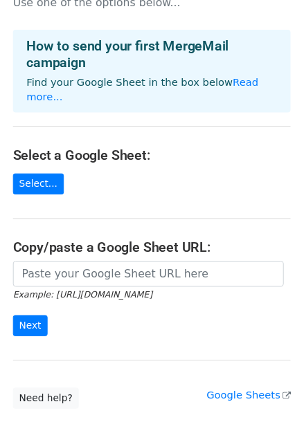
scroll to position [62, 0]
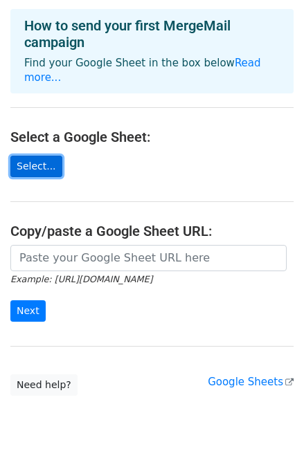
click at [28, 156] on link "Select..." at bounding box center [36, 166] width 52 height 21
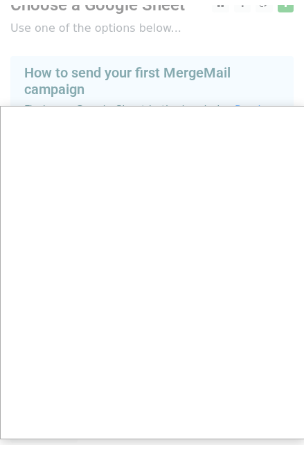
scroll to position [0, 0]
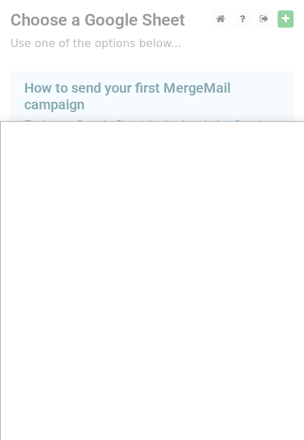
click at [134, 95] on div at bounding box center [152, 276] width 304 height 552
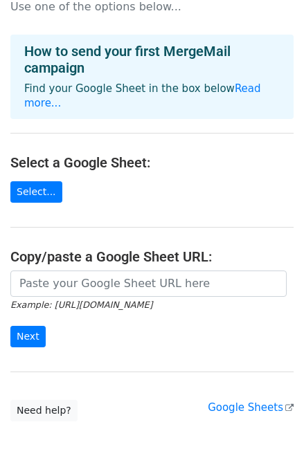
scroll to position [103, 0]
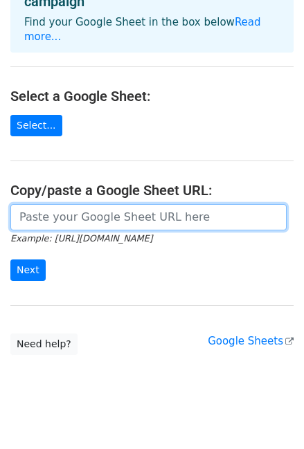
click at [170, 206] on input "url" at bounding box center [148, 217] width 276 height 26
paste input "https://docs.google.com/spreadsheets/d/1f3RgIzMOuCUhCkPDZz1v6eIR0gqpR7HS/edit?g…"
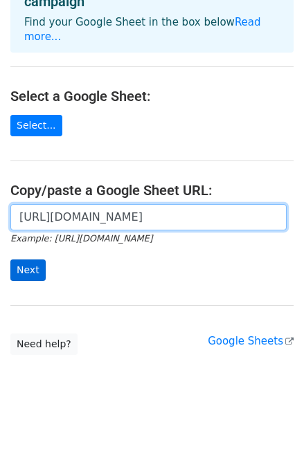
type input "https://docs.google.com/spreadsheets/d/1f3RgIzMOuCUhCkPDZz1v6eIR0gqpR7HS/edit?g…"
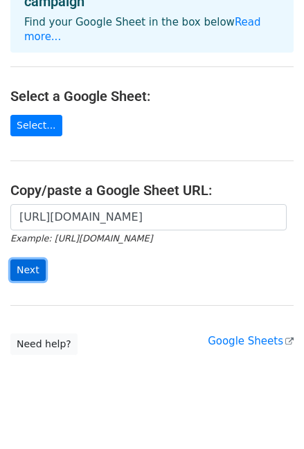
click at [33, 260] on input "Next" at bounding box center [27, 270] width 35 height 21
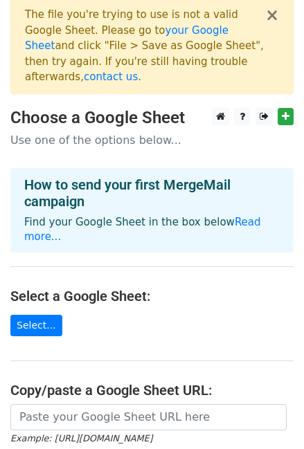
scroll to position [125, 0]
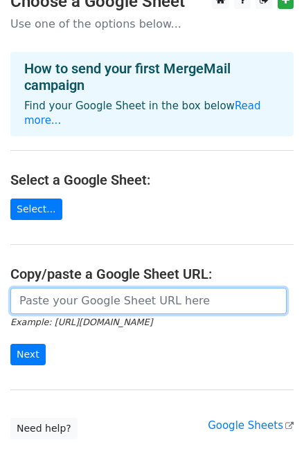
click at [105, 288] on input "url" at bounding box center [148, 301] width 276 height 26
paste input "https://docs.google.com/spreadsheets/d/17dTdhzBGU0XEdr5FwYv-6jlyo2ll-nPbSud8w6z…"
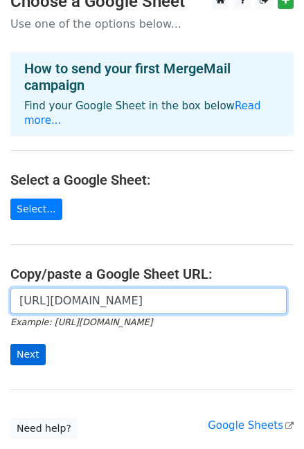
type input "https://docs.google.com/spreadsheets/d/17dTdhzBGU0XEdr5FwYv-6jlyo2ll-nPbSud8w6z…"
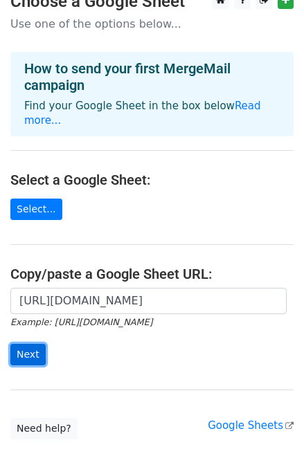
click at [28, 344] on input "Next" at bounding box center [27, 354] width 35 height 21
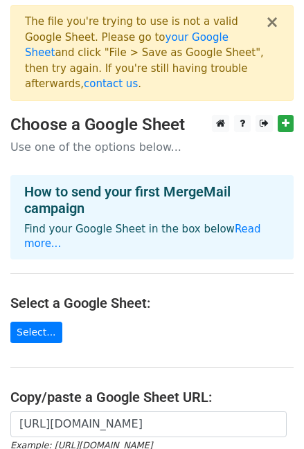
scroll to position [0, 0]
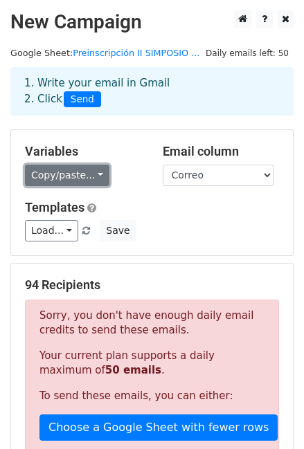
click at [78, 177] on link "Copy/paste..." at bounding box center [67, 175] width 84 height 21
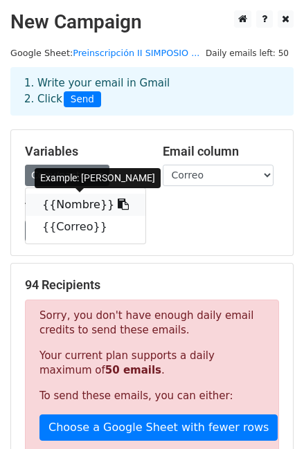
click at [68, 205] on link "{{Nombre}}" at bounding box center [86, 205] width 120 height 22
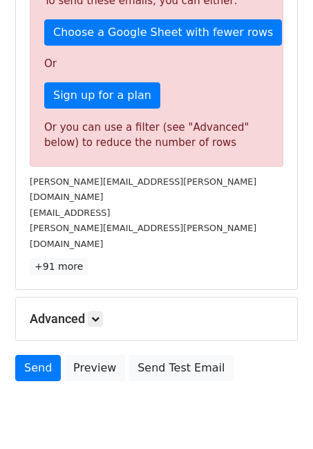
scroll to position [410, 0]
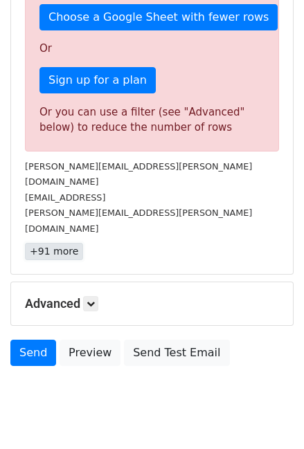
click at [57, 243] on link "+91 more" at bounding box center [54, 251] width 58 height 17
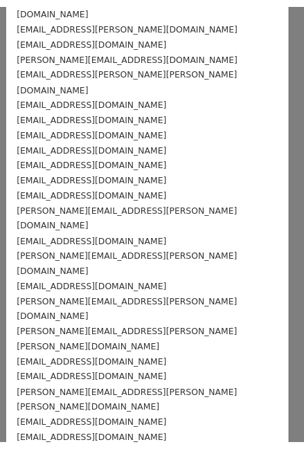
scroll to position [0, 0]
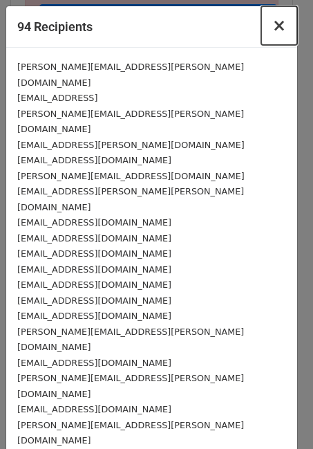
click at [275, 33] on span "×" at bounding box center [280, 25] width 14 height 19
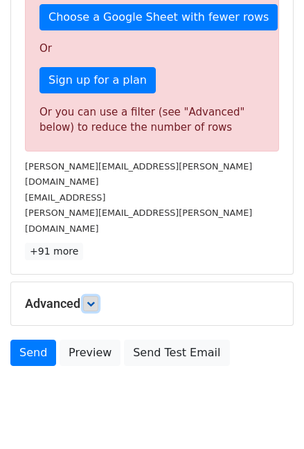
click at [93, 300] on icon at bounding box center [91, 304] width 8 height 8
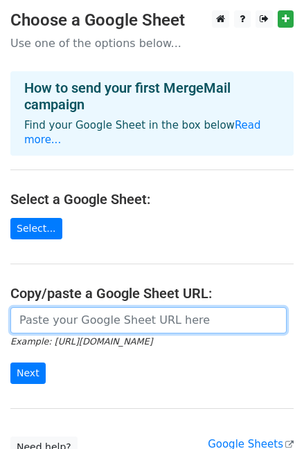
click at [72, 307] on input "url" at bounding box center [148, 320] width 276 height 26
paste input "https://docs.google.com/spreadsheets/d/1XZFv80FTDWrkYWK2q0zFFtbpy2ikQ-N_oyhLTu6…"
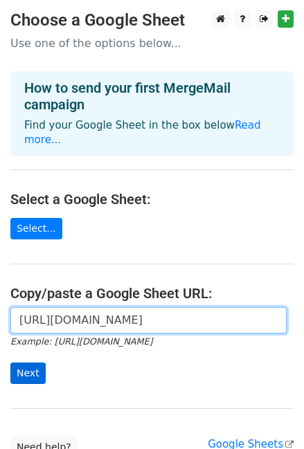
type input "https://docs.google.com/spreadsheets/d/1XZFv80FTDWrkYWK2q0zFFtbpy2ikQ-N_oyhLTu6…"
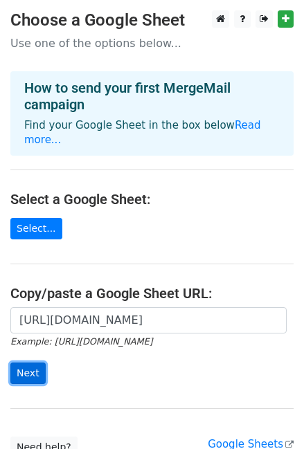
click at [26, 363] on input "Next" at bounding box center [27, 373] width 35 height 21
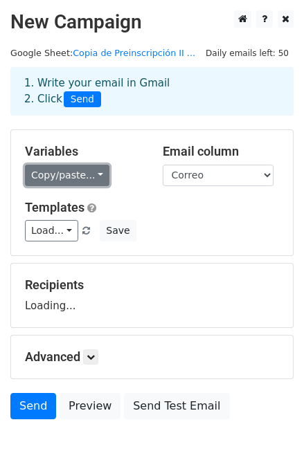
click at [55, 172] on link "Copy/paste..." at bounding box center [67, 175] width 84 height 21
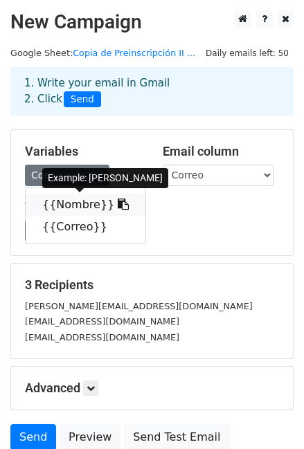
click at [65, 204] on link "{{Nombre}}" at bounding box center [86, 205] width 120 height 22
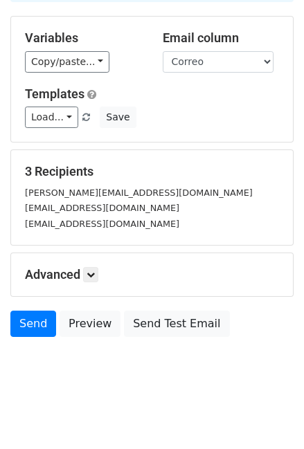
scroll to position [116, 0]
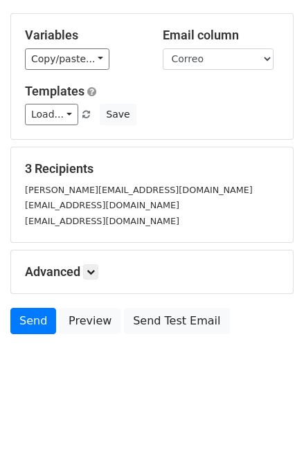
click at [103, 272] on h5 "Advanced" at bounding box center [152, 271] width 254 height 15
click at [92, 273] on icon at bounding box center [91, 272] width 8 height 8
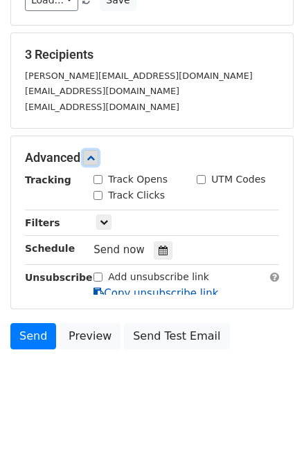
scroll to position [242, 0]
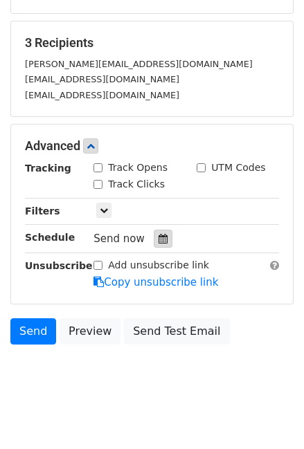
click at [158, 235] on icon at bounding box center [162, 239] width 9 height 10
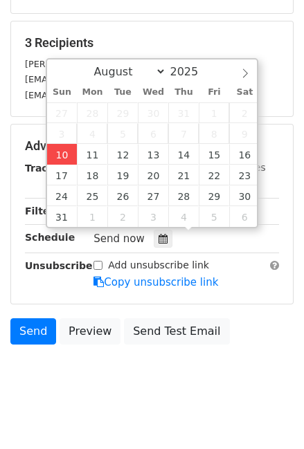
type input "2025-08-10 17:16"
type input "05"
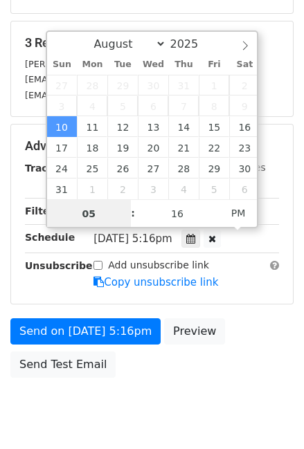
scroll to position [0, 0]
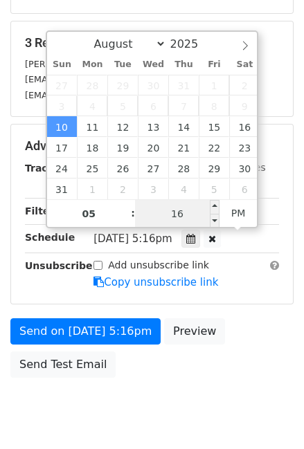
click at [182, 218] on input "16" at bounding box center [177, 214] width 84 height 28
type input "17"
type input "2025-08-10 17:17"
click at [227, 320] on div "Send on Aug 10 at 5:16pm Preview Send Test Email" at bounding box center [152, 351] width 304 height 66
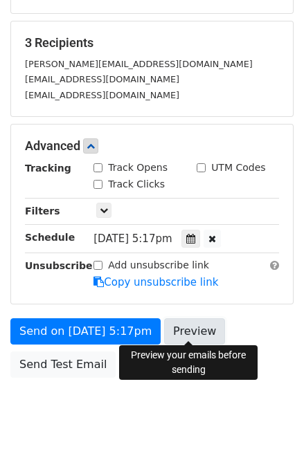
click at [192, 327] on link "Preview" at bounding box center [194, 331] width 61 height 26
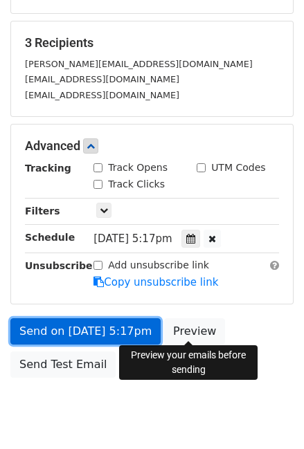
click at [44, 320] on link "Send on Aug 10 at 5:17pm" at bounding box center [85, 331] width 150 height 26
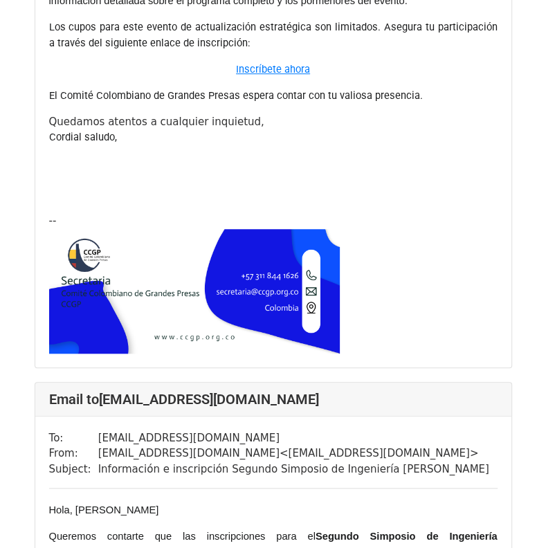
scroll to position [761, 0]
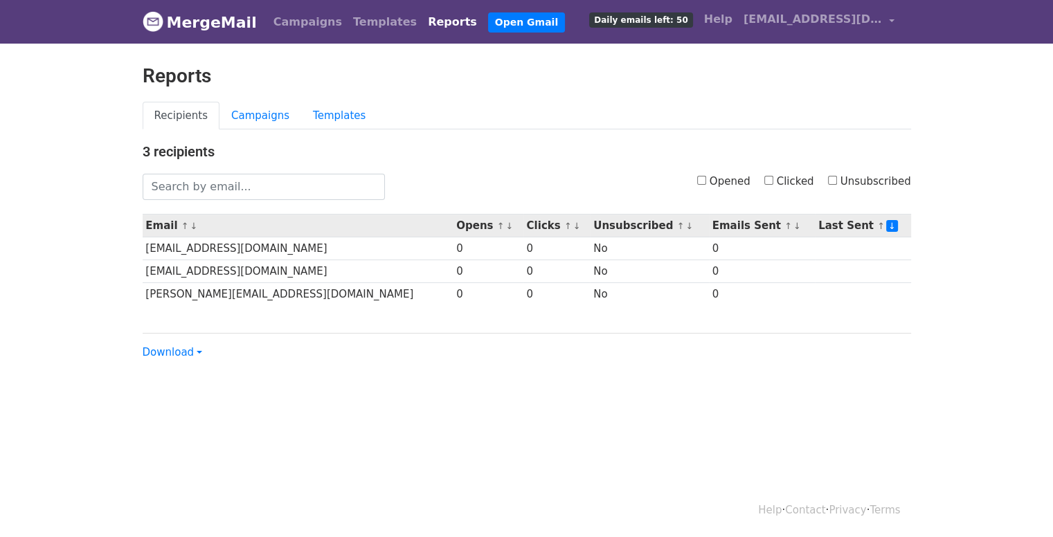
click at [819, 224] on th "Last Sent ↑ ↓" at bounding box center [862, 226] width 95 height 23
click at [877, 223] on small "↑ ↓" at bounding box center [886, 226] width 19 height 10
click at [886, 222] on link "↓" at bounding box center [892, 226] width 12 height 12
click at [877, 222] on small "↑ ↓" at bounding box center [886, 226] width 19 height 10
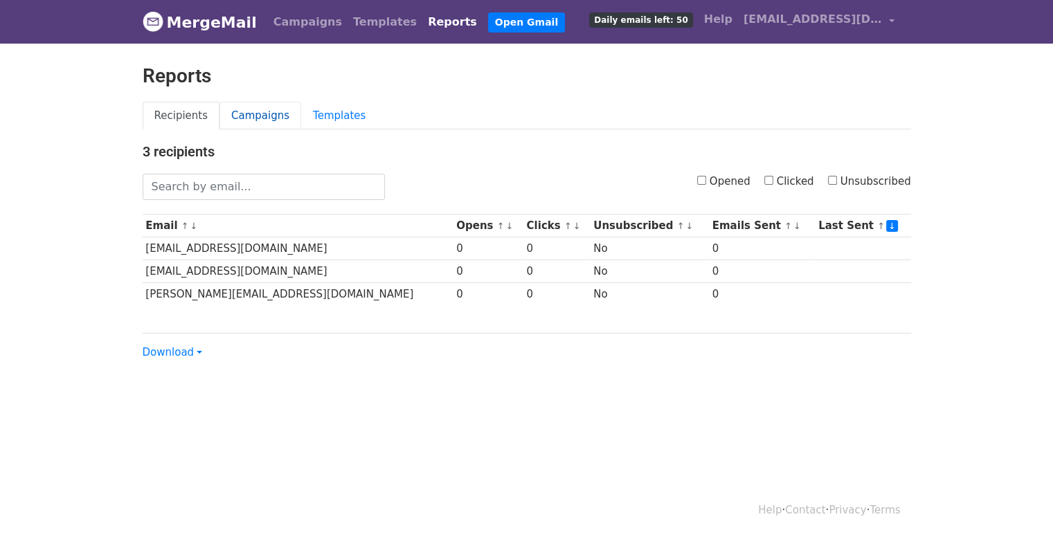
click at [257, 107] on link "Campaigns" at bounding box center [260, 116] width 82 height 28
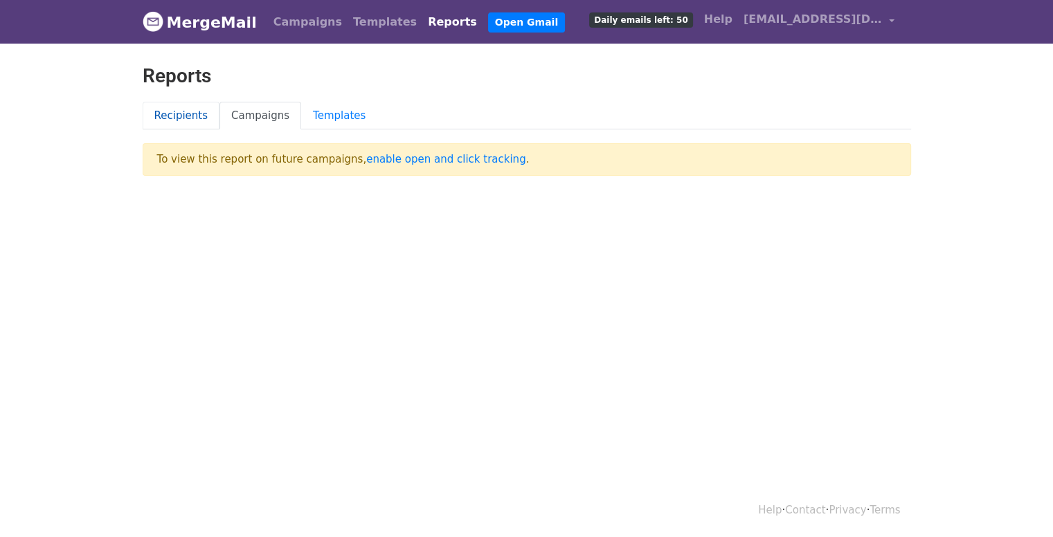
click at [199, 121] on link "Recipients" at bounding box center [182, 116] width 78 height 28
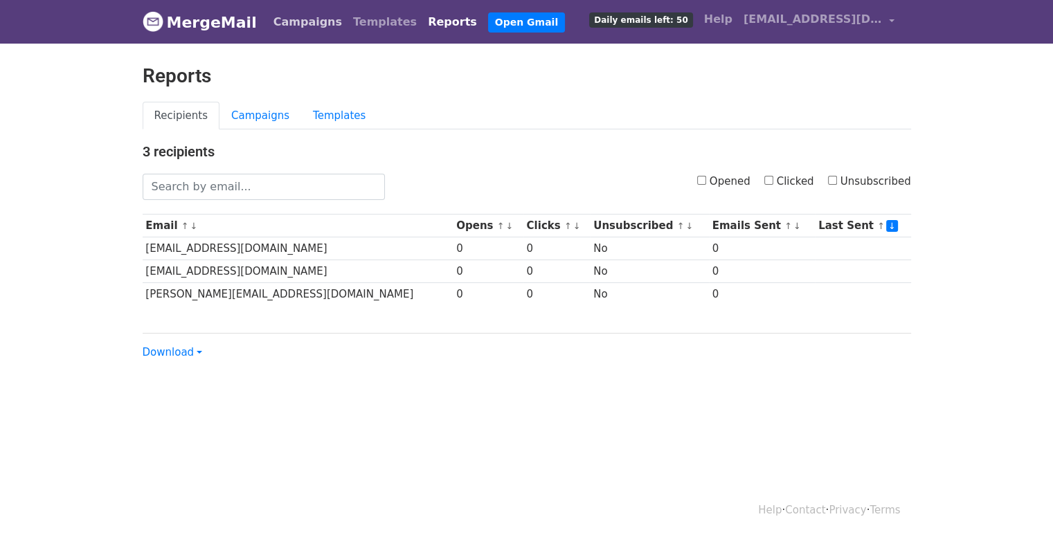
click at [307, 26] on link "Campaigns" at bounding box center [308, 22] width 80 height 28
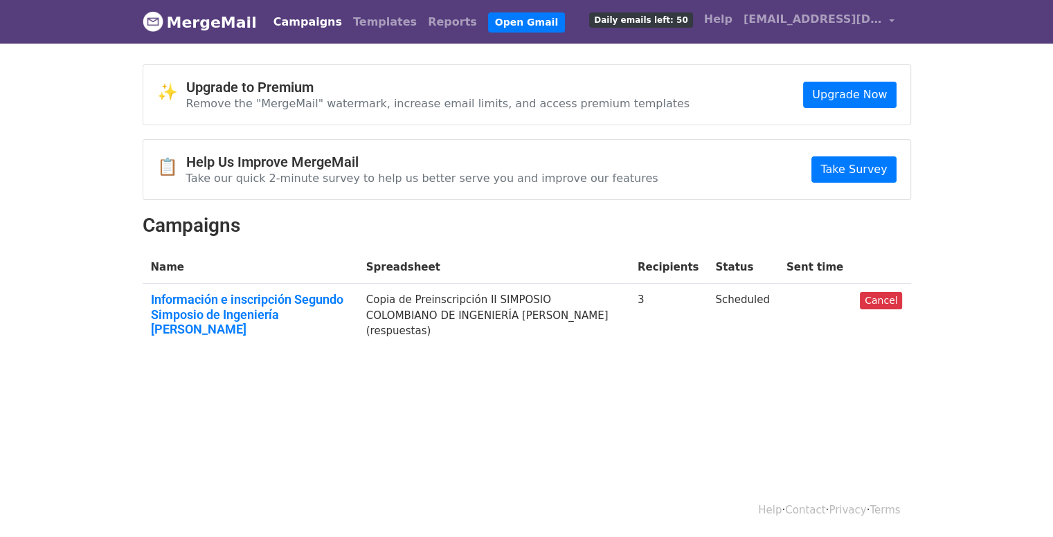
click at [437, 311] on td "Copia de Preinscripción II SIMPOSIO COLOMBIANO DE INGENIERÍA [PERSON_NAME] (res…" at bounding box center [493, 317] width 271 height 67
click at [310, 318] on link "Información e inscripción Segundo Simposio de Ingeniería [PERSON_NAME]" at bounding box center [250, 314] width 199 height 45
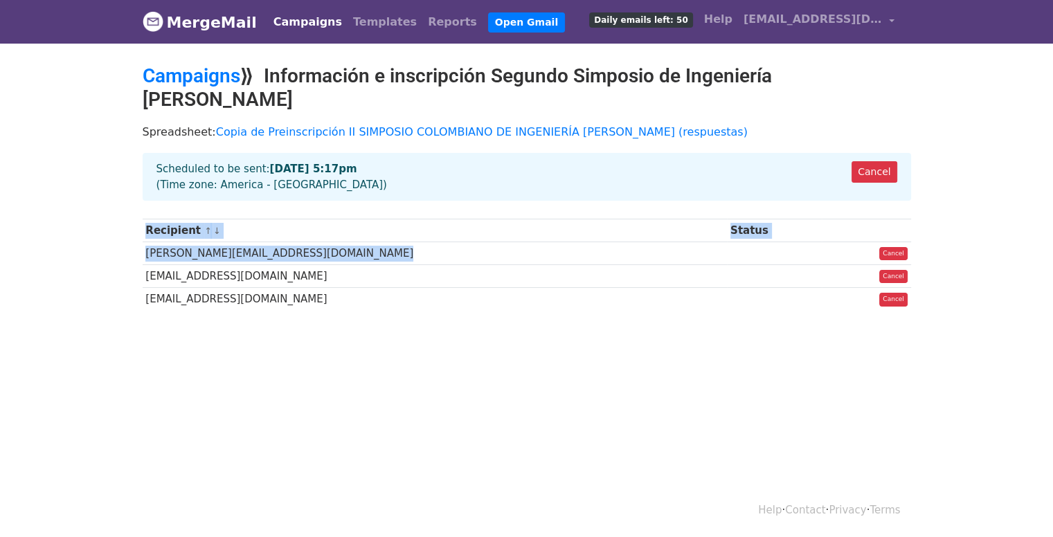
drag, startPoint x: 657, startPoint y: 222, endPoint x: 675, endPoint y: 299, distance: 78.9
click at [675, 299] on body "MergeMail Campaigns Templates Reports Open Gmail Daily emails left: 50 Help sec…" at bounding box center [526, 188] width 1053 height 377
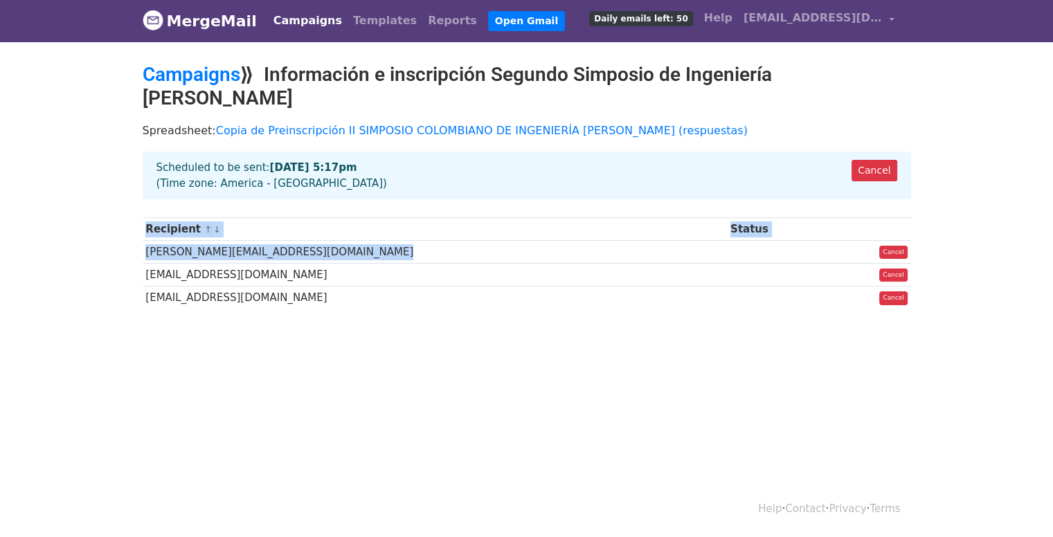
click at [777, 406] on html "MergeMail Campaigns Templates Reports Open Gmail Daily emails left: 50 Help sec…" at bounding box center [526, 267] width 1053 height 537
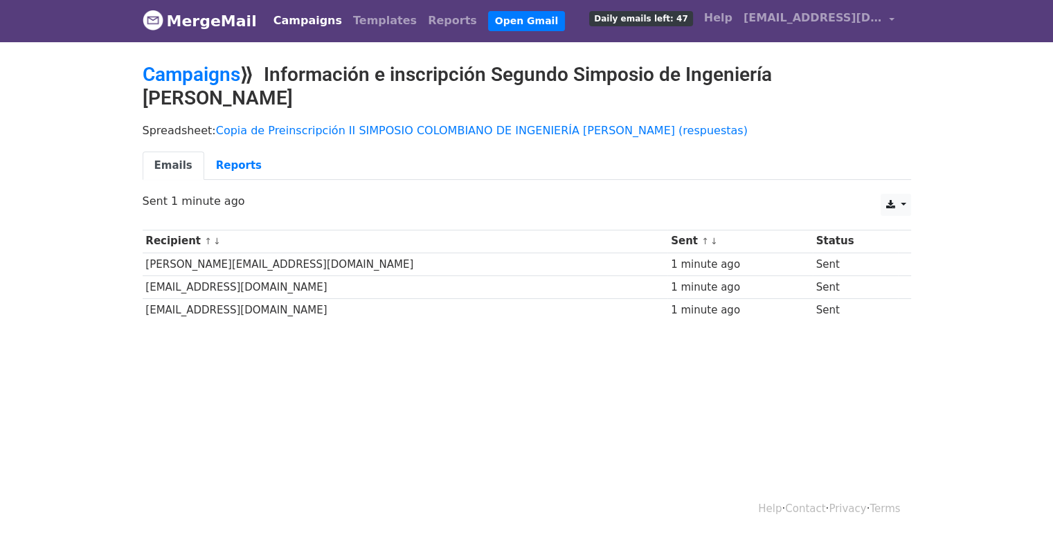
click at [692, 21] on span "Daily emails left: 47" at bounding box center [640, 18] width 103 height 15
